Goal: Task Accomplishment & Management: Manage account settings

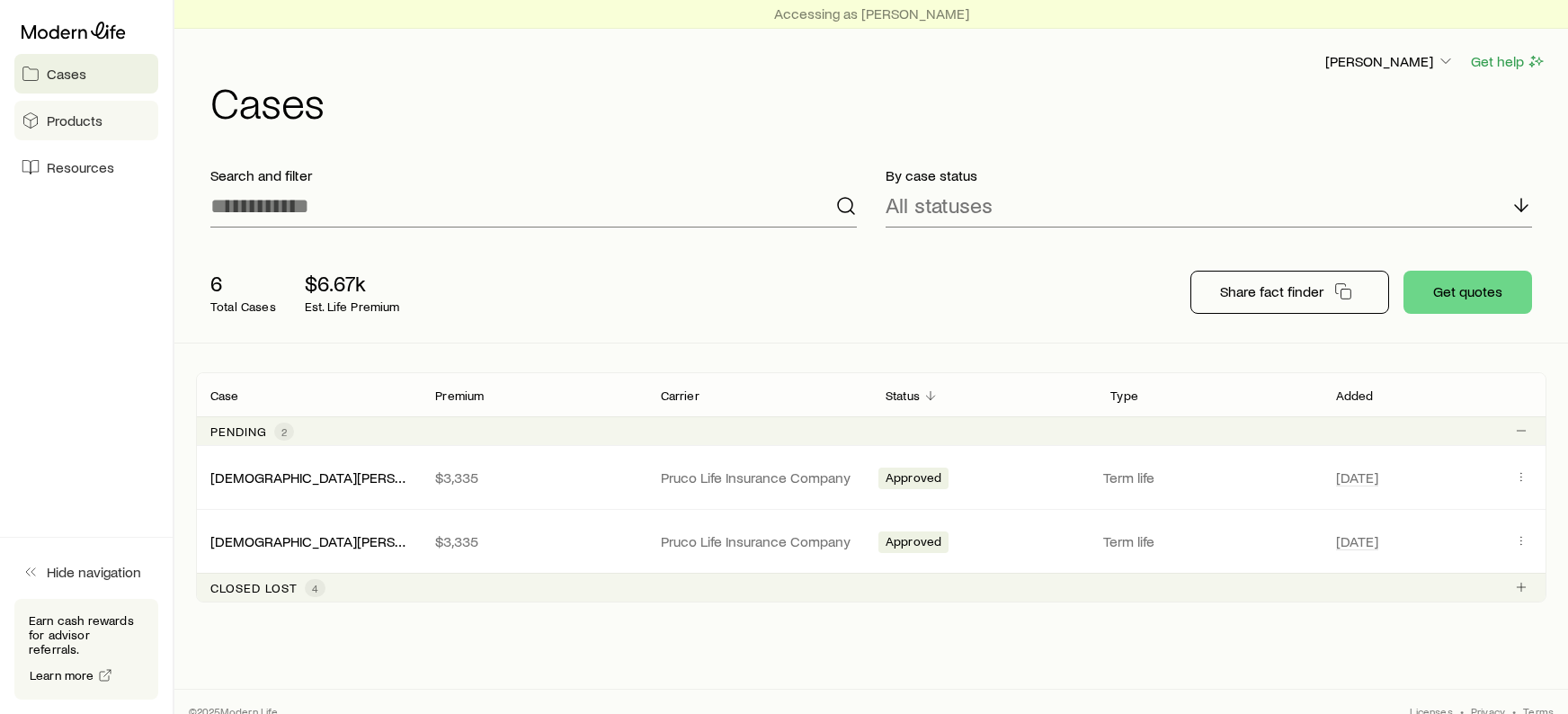
click at [120, 133] on link "Products" at bounding box center [86, 119] width 144 height 39
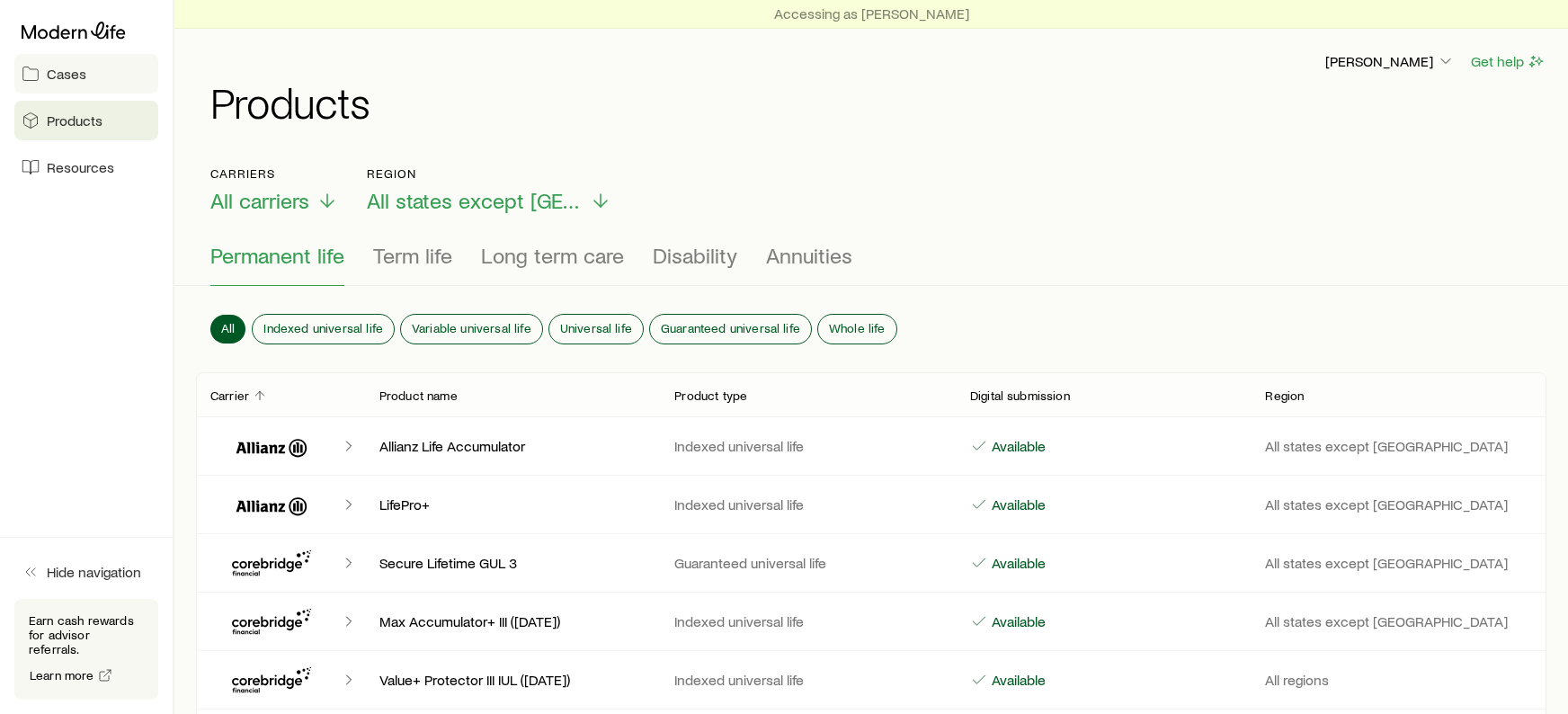
click at [79, 73] on span "Cases" at bounding box center [66, 74] width 39 height 18
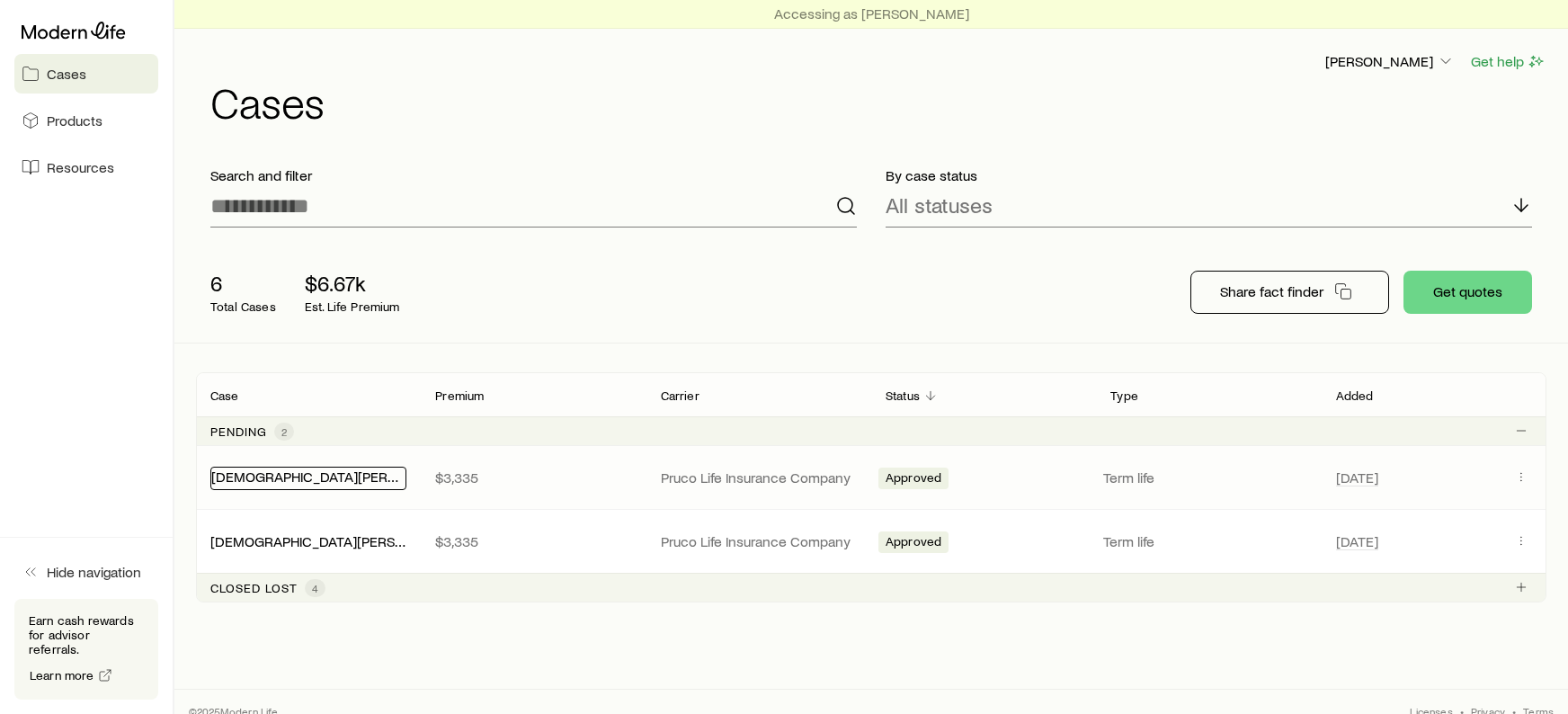
click at [291, 474] on link "[DEMOGRAPHIC_DATA][PERSON_NAME]" at bounding box center [338, 476] width 254 height 17
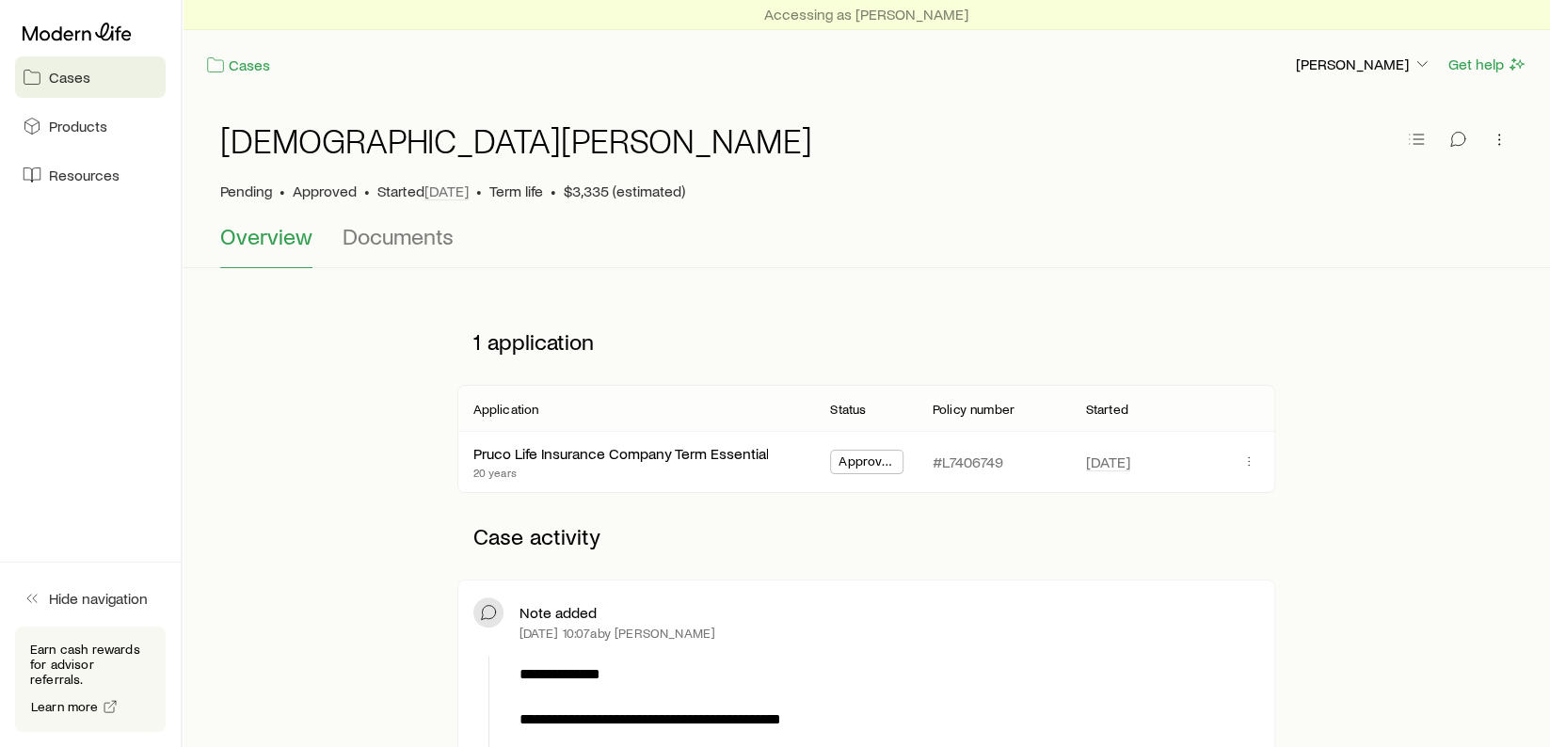
click at [251, 226] on span "Overview" at bounding box center [266, 236] width 92 height 26
click at [86, 83] on span "Cases" at bounding box center [69, 77] width 41 height 19
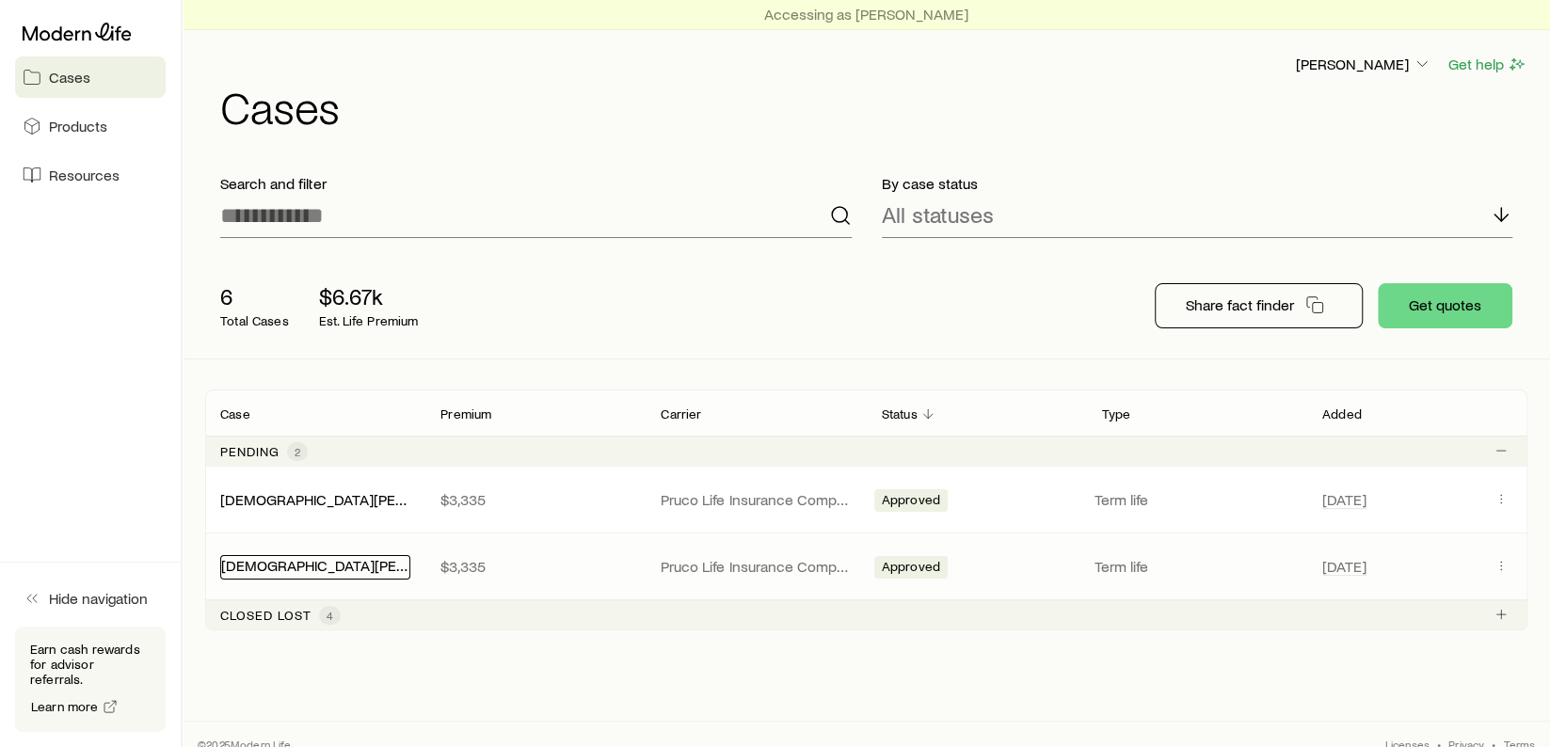
click at [307, 560] on link "[DEMOGRAPHIC_DATA][PERSON_NAME]" at bounding box center [354, 565] width 266 height 18
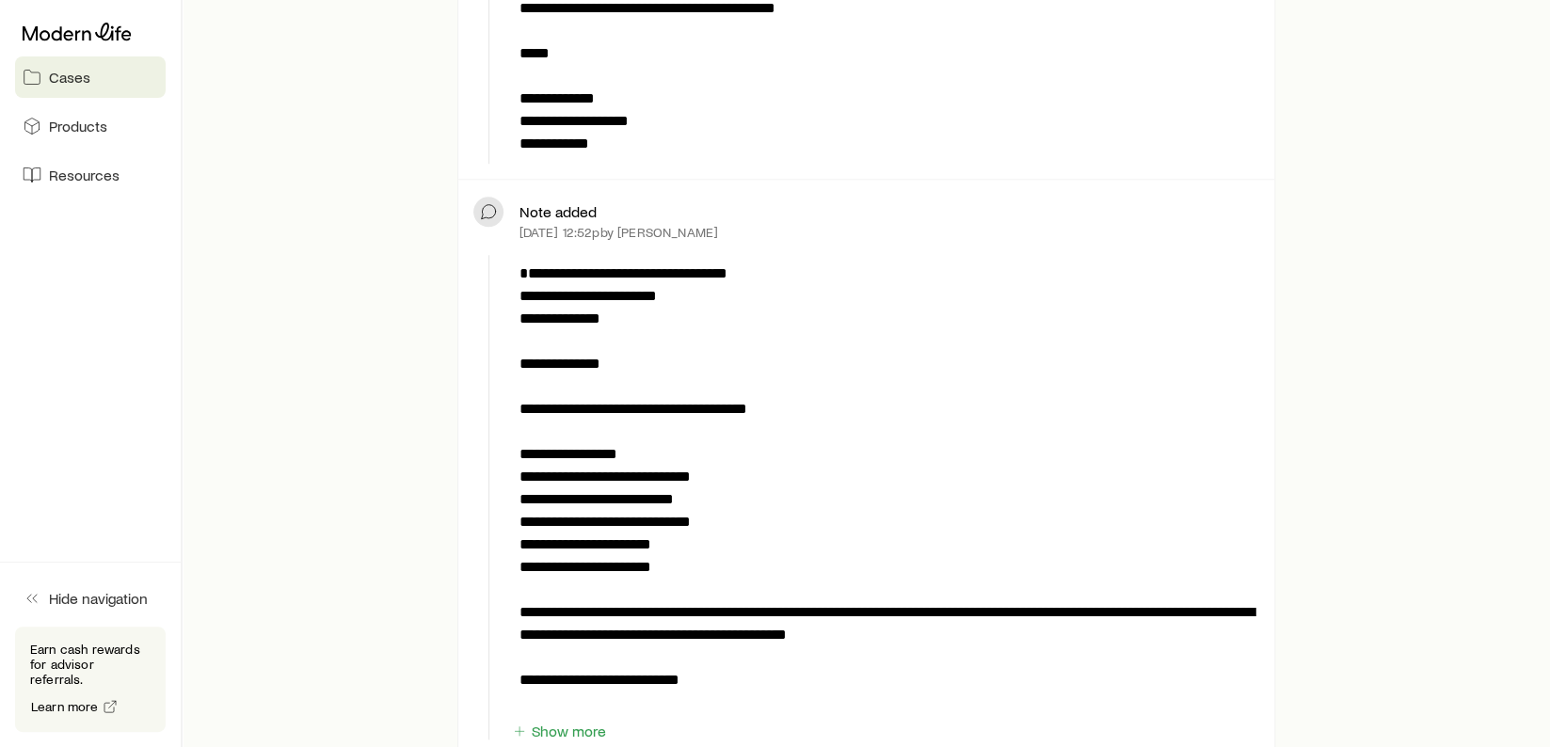
scroll to position [845, 0]
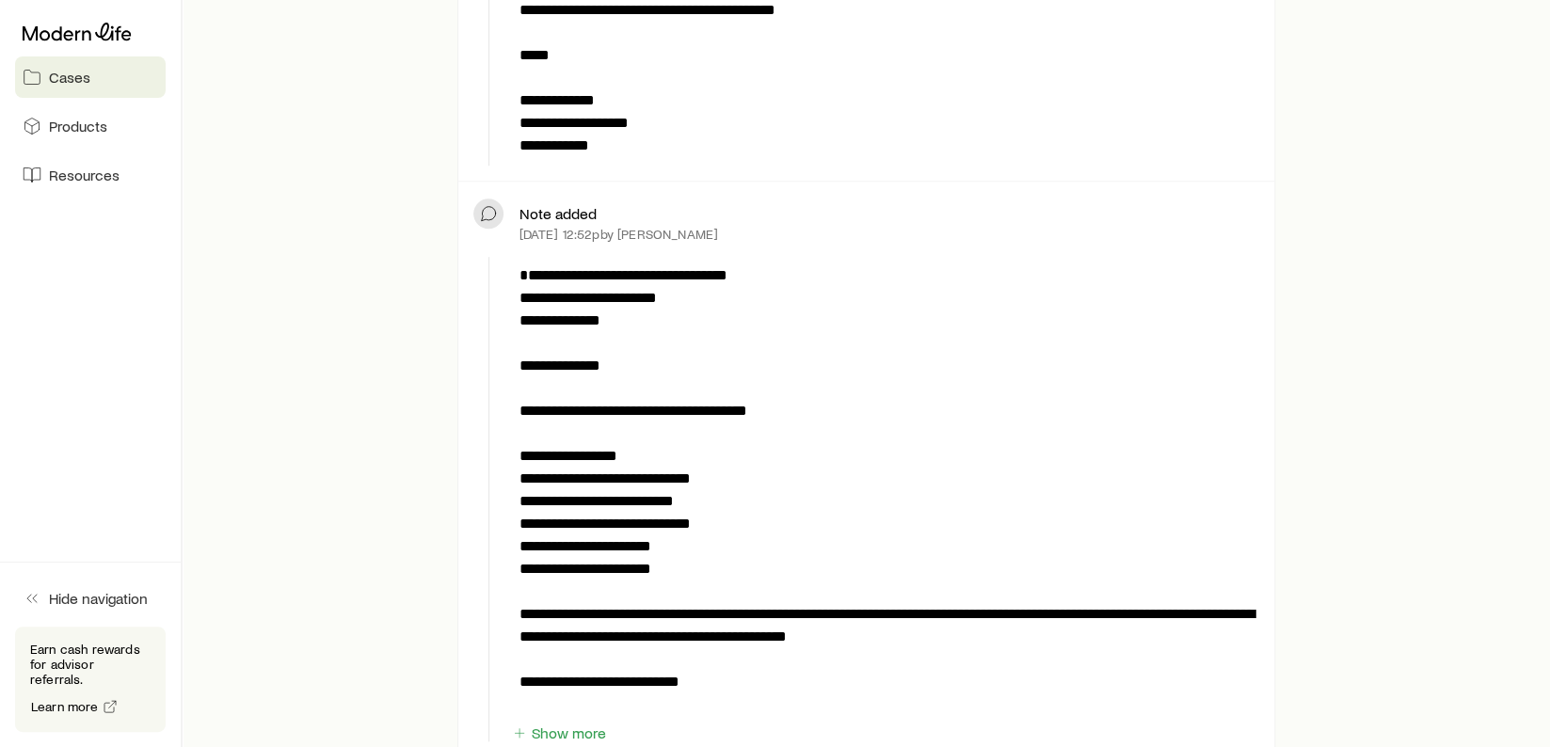
click at [775, 290] on p "**********" at bounding box center [885, 490] width 733 height 452
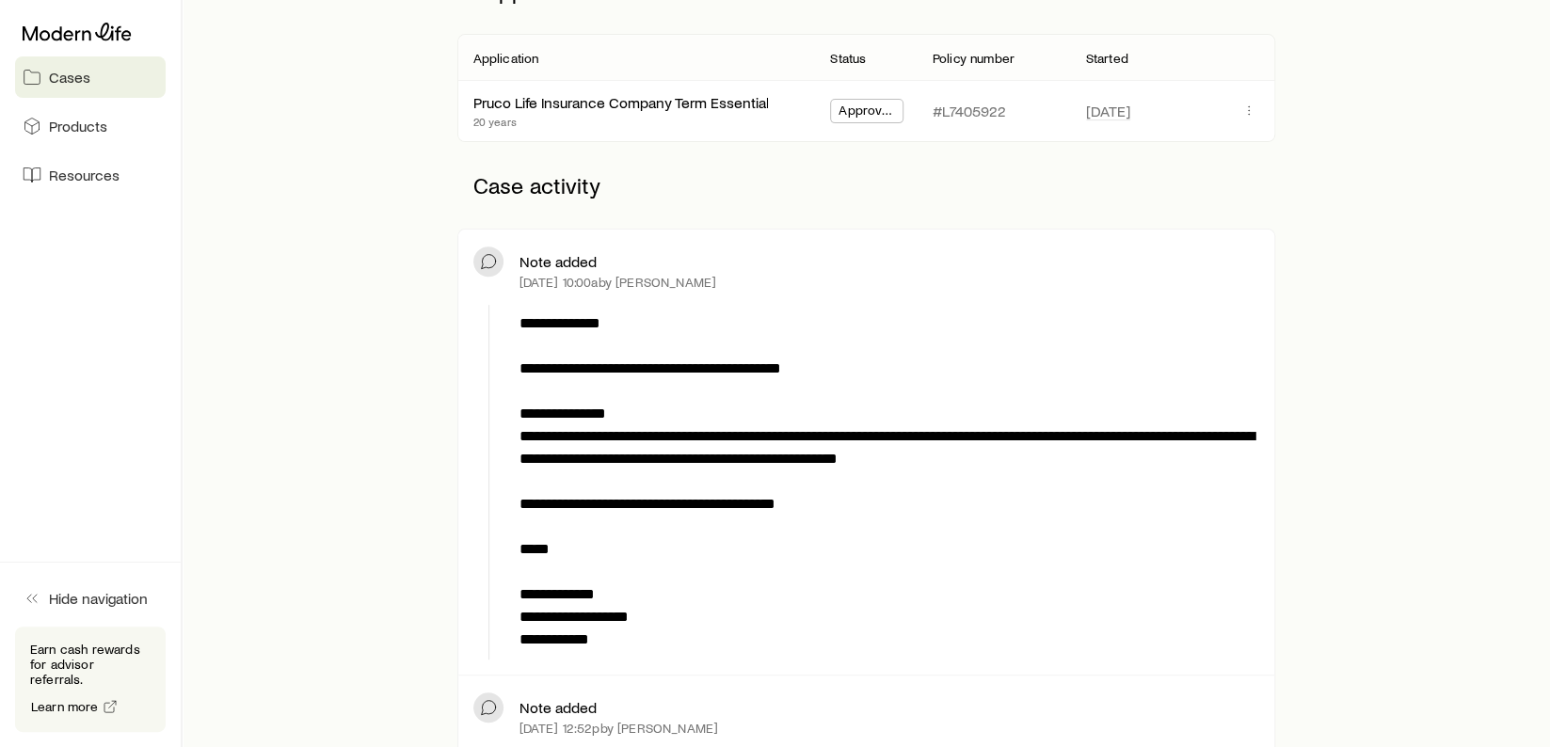
scroll to position [220, 0]
